Goal: Information Seeking & Learning: Learn about a topic

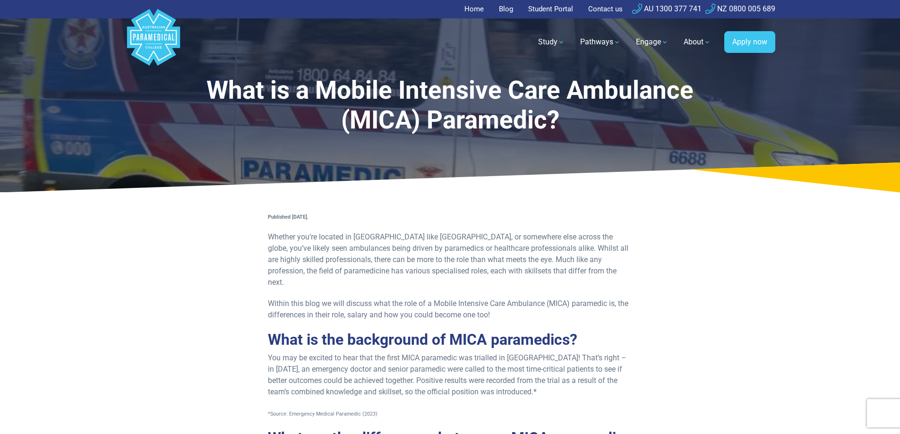
click at [369, 243] on p "Whether you’re located in Australia like us, or somewhere else across the globe…" at bounding box center [450, 259] width 365 height 57
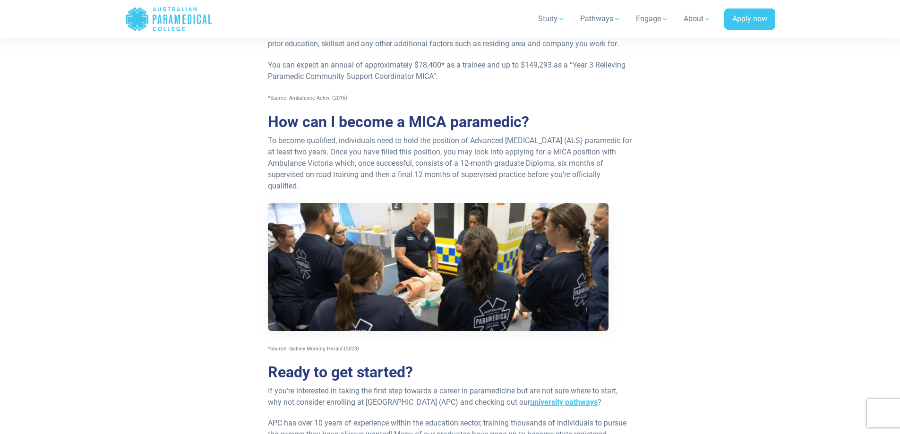
scroll to position [756, 0]
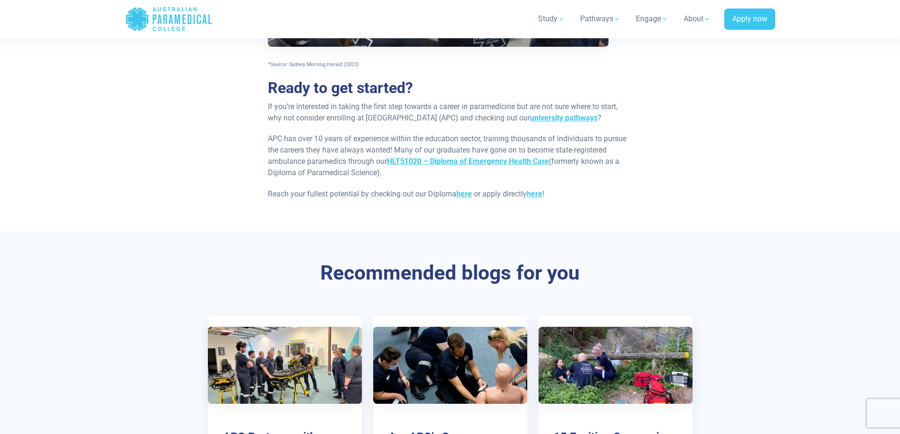
drag, startPoint x: 693, startPoint y: 167, endPoint x: 690, endPoint y: 263, distance: 96.0
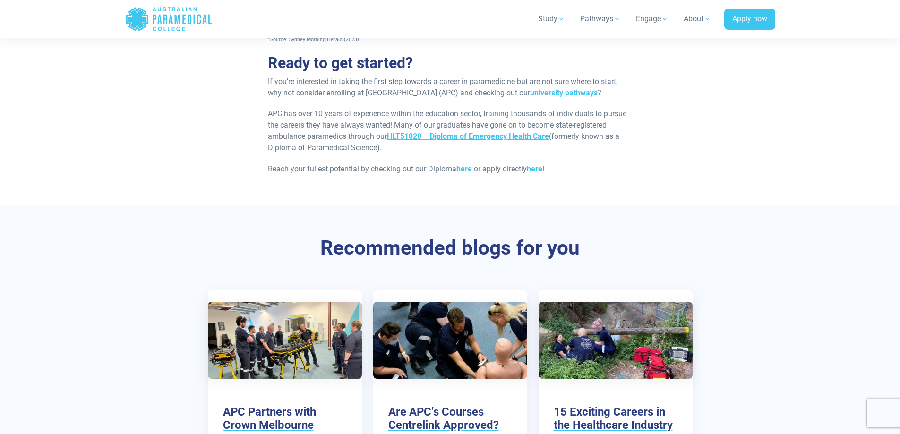
click at [690, 263] on div "Recommended blogs for you APC Partners with Crown Melbourne Learn more Are APC’…" at bounding box center [449, 369] width 661 height 327
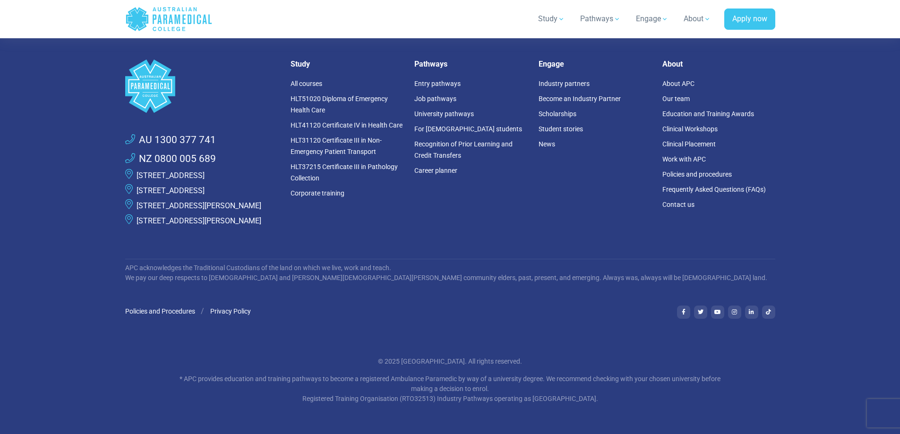
scroll to position [1678, 0]
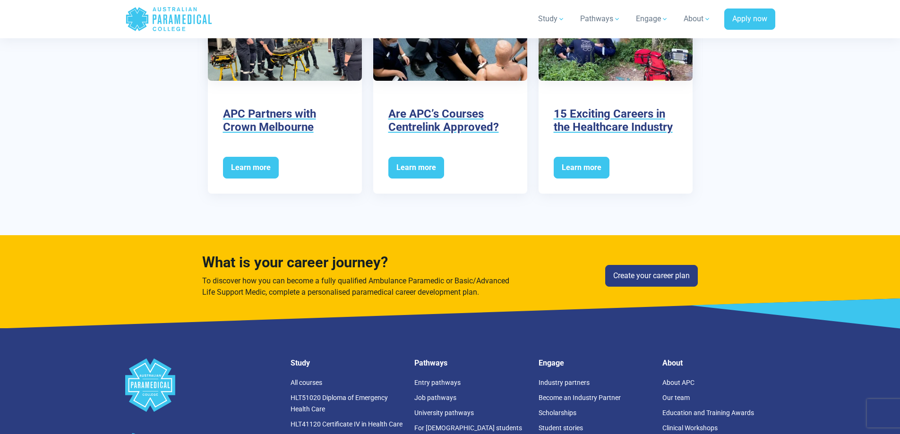
drag, startPoint x: 688, startPoint y: 394, endPoint x: 673, endPoint y: 323, distance: 73.0
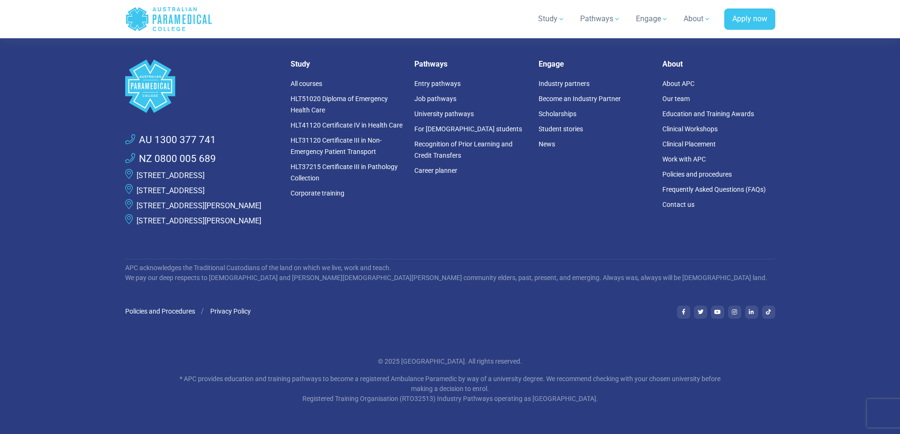
drag, startPoint x: 731, startPoint y: 205, endPoint x: 727, endPoint y: 336, distance: 131.8
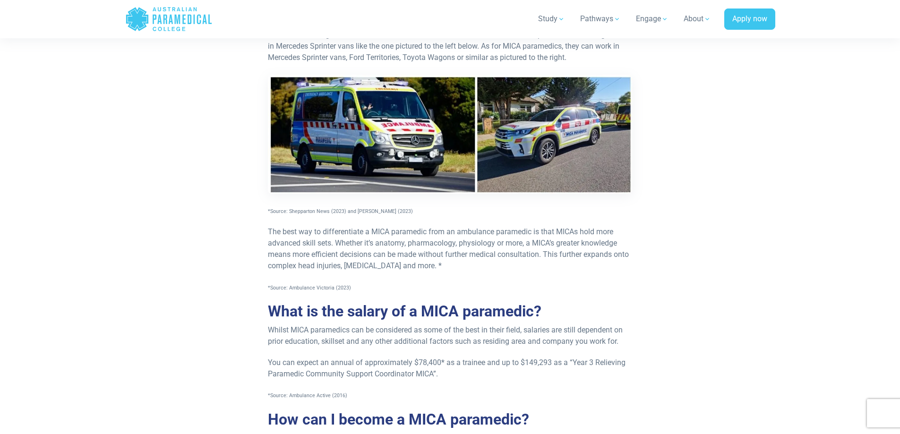
scroll to position [0, 0]
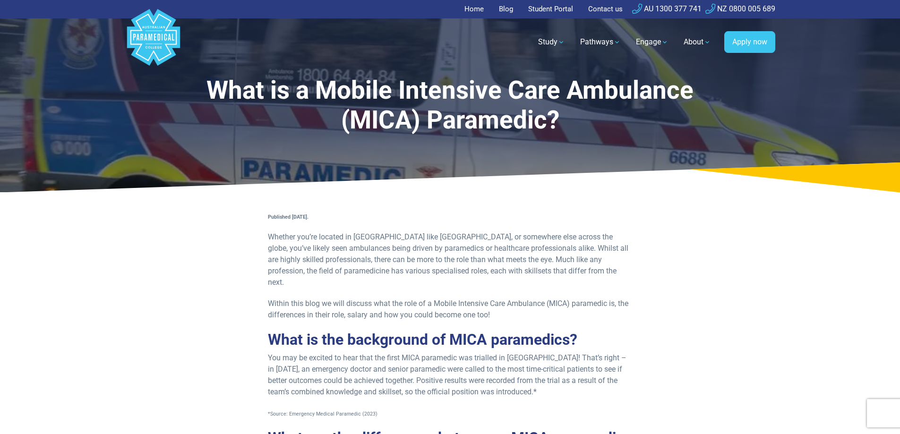
drag, startPoint x: 717, startPoint y: 386, endPoint x: 714, endPoint y: 253, distance: 133.2
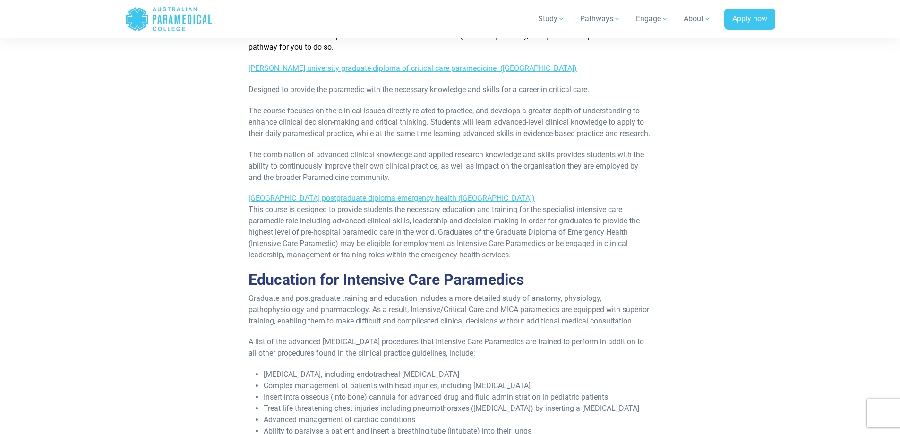
scroll to position [598, 0]
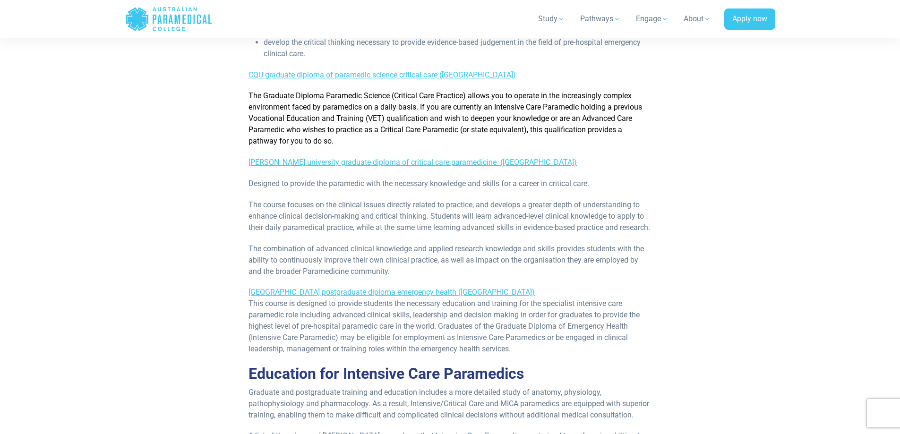
click at [739, 301] on section "What is an Intensive/Critical Care Paramedic? Intensive/Critical Care Paramedic…" at bounding box center [449, 150] width 661 height 1099
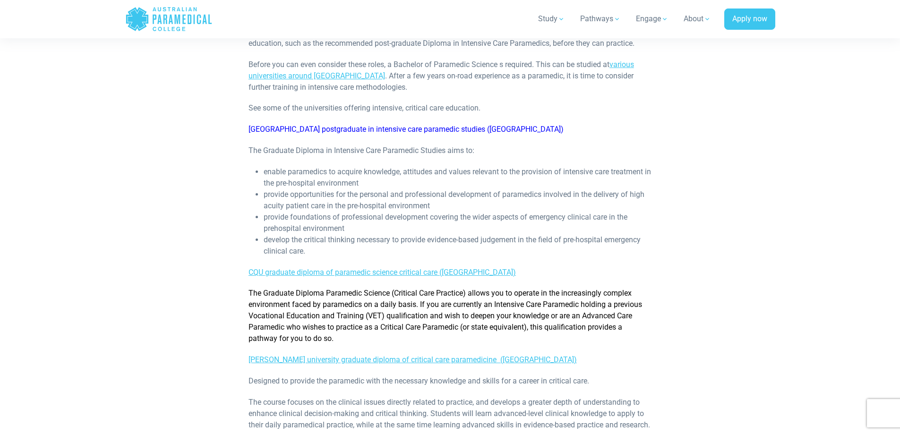
scroll to position [102, 0]
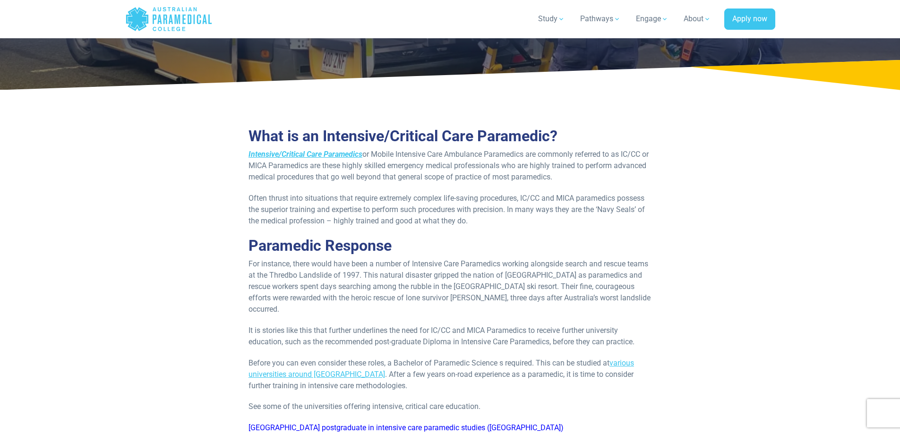
drag, startPoint x: 823, startPoint y: 218, endPoint x: 807, endPoint y: 117, distance: 102.8
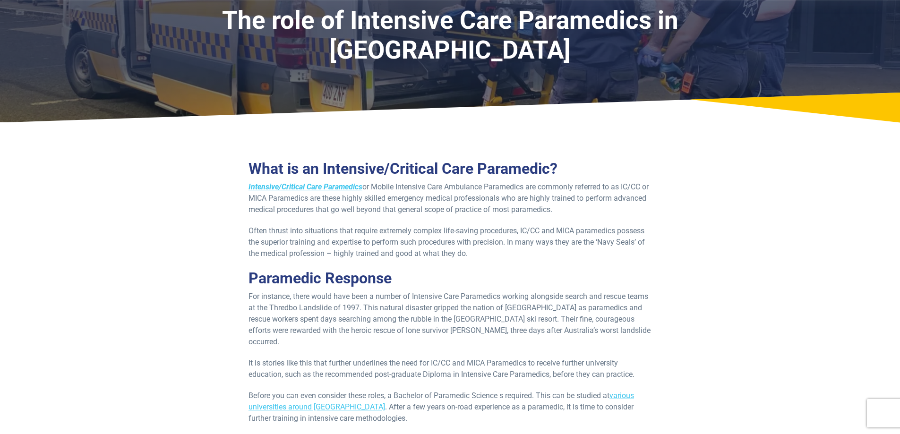
scroll to position [189, 0]
